Goal: Navigation & Orientation: Find specific page/section

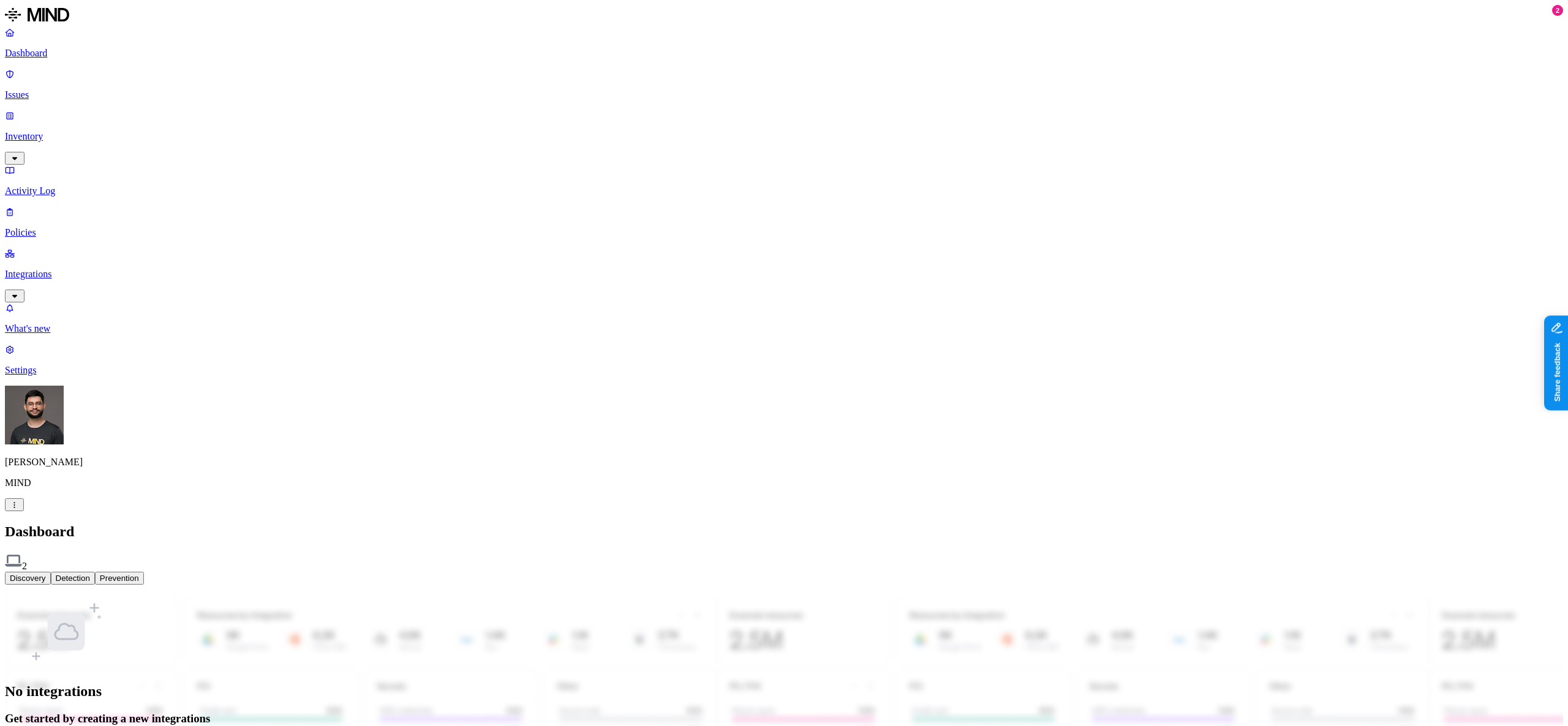
click at [55, 269] on p "Integrations" at bounding box center [783, 275] width 1558 height 11
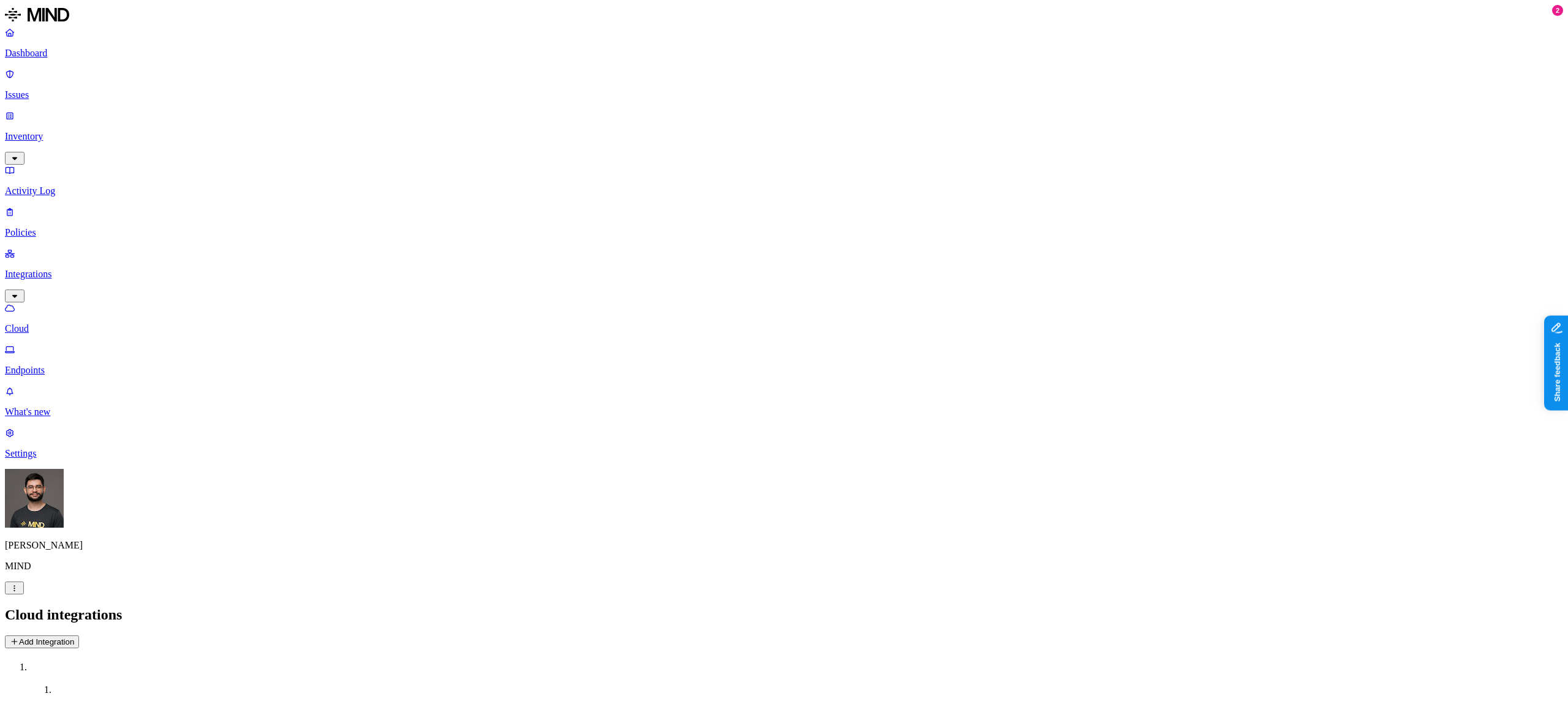
click at [66, 365] on p "Endpoints" at bounding box center [783, 371] width 1558 height 11
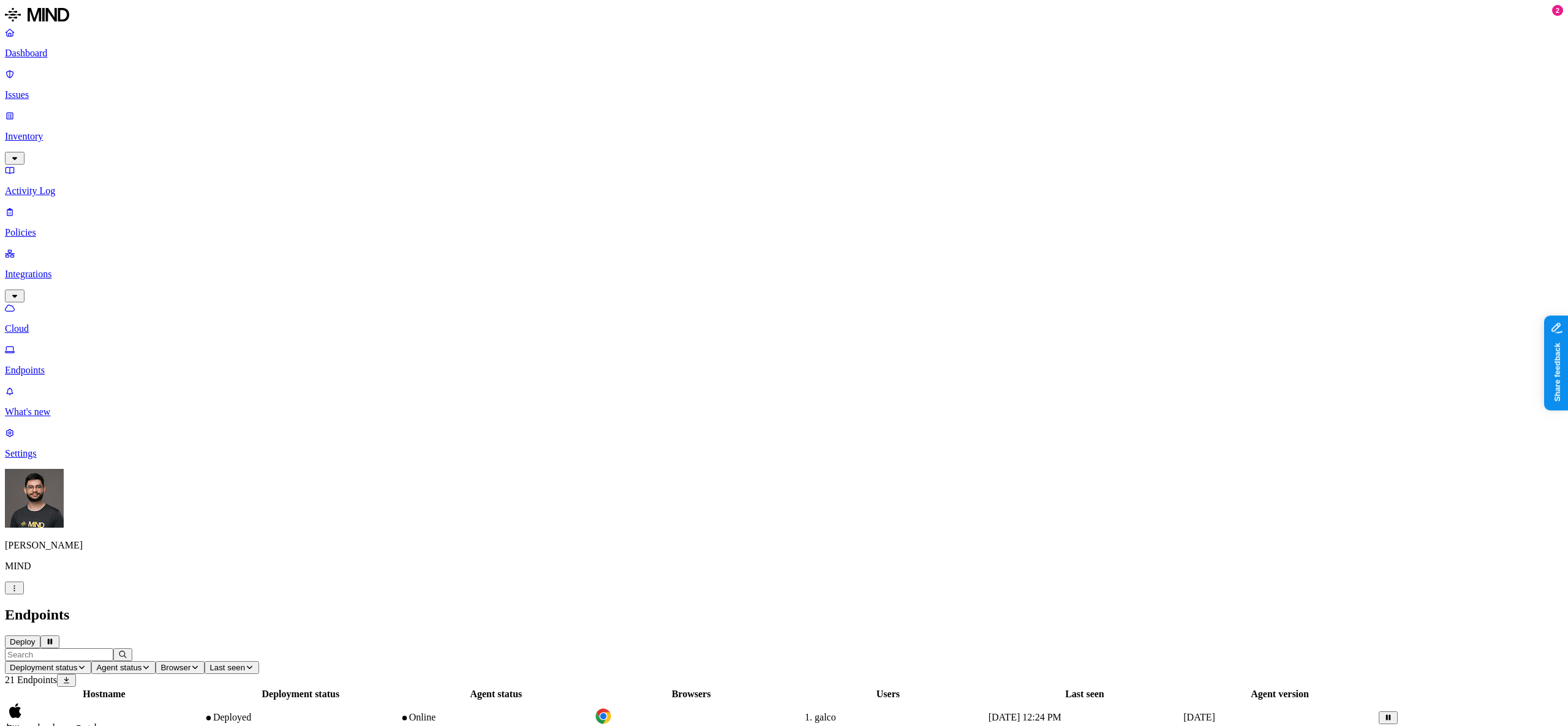
click at [662, 606] on h2 "Endpoints" at bounding box center [783, 614] width 1558 height 17
